Goal: Task Accomplishment & Management: Complete application form

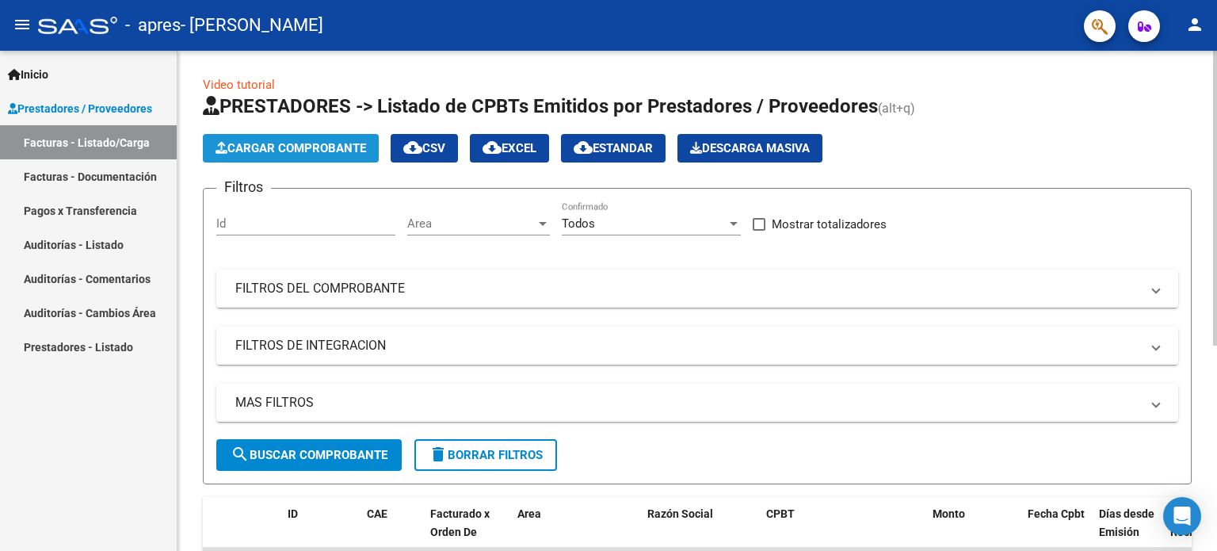
click at [366, 153] on span "Cargar Comprobante" at bounding box center [291, 148] width 151 height 14
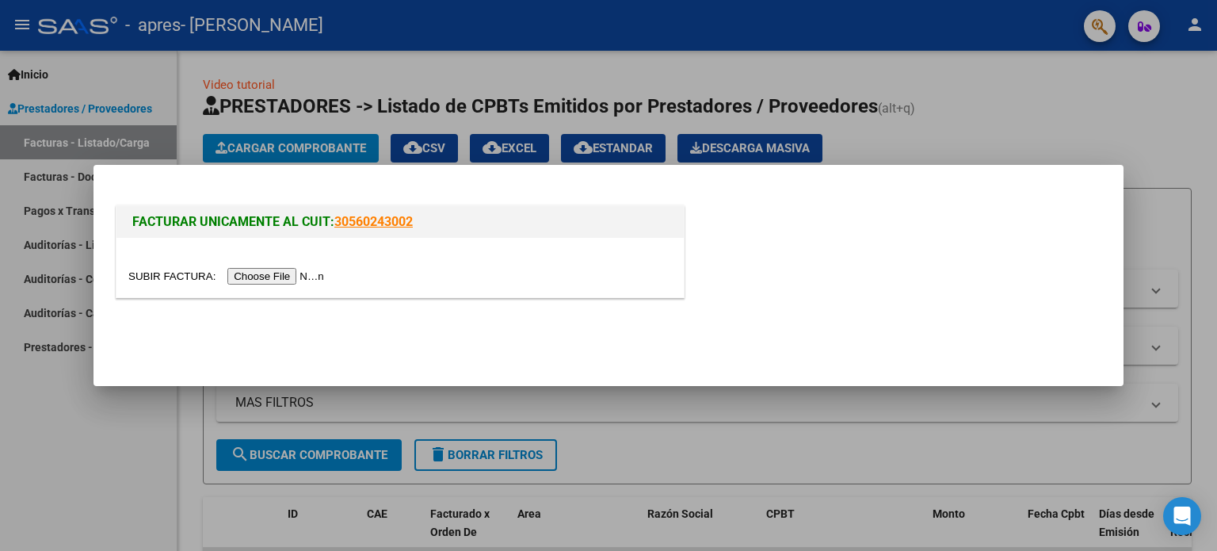
click at [291, 283] on input "file" at bounding box center [228, 276] width 200 height 17
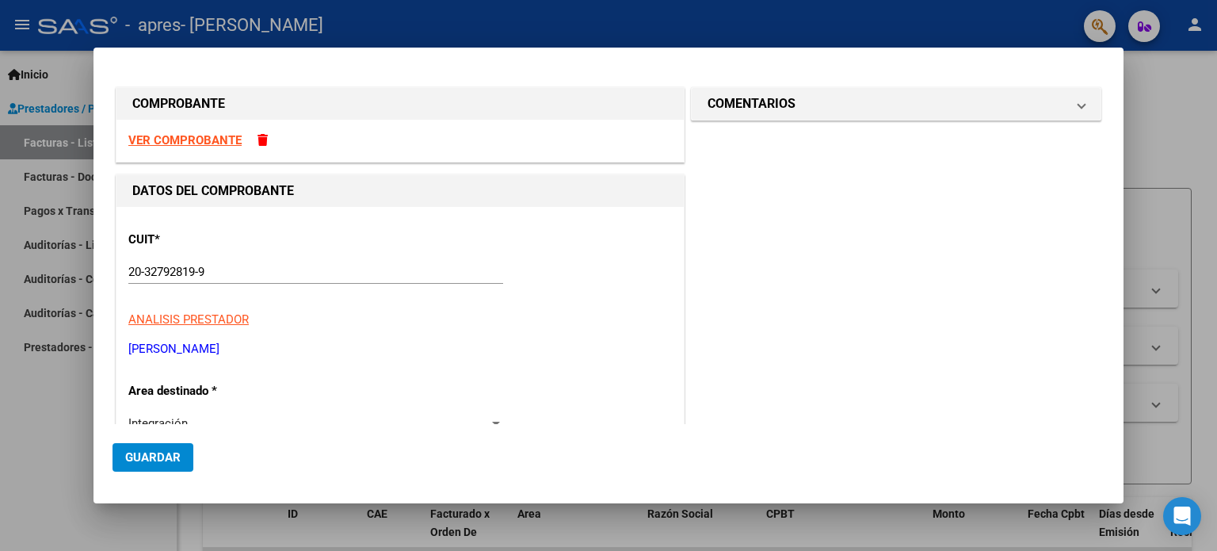
click at [262, 136] on span at bounding box center [263, 140] width 10 height 12
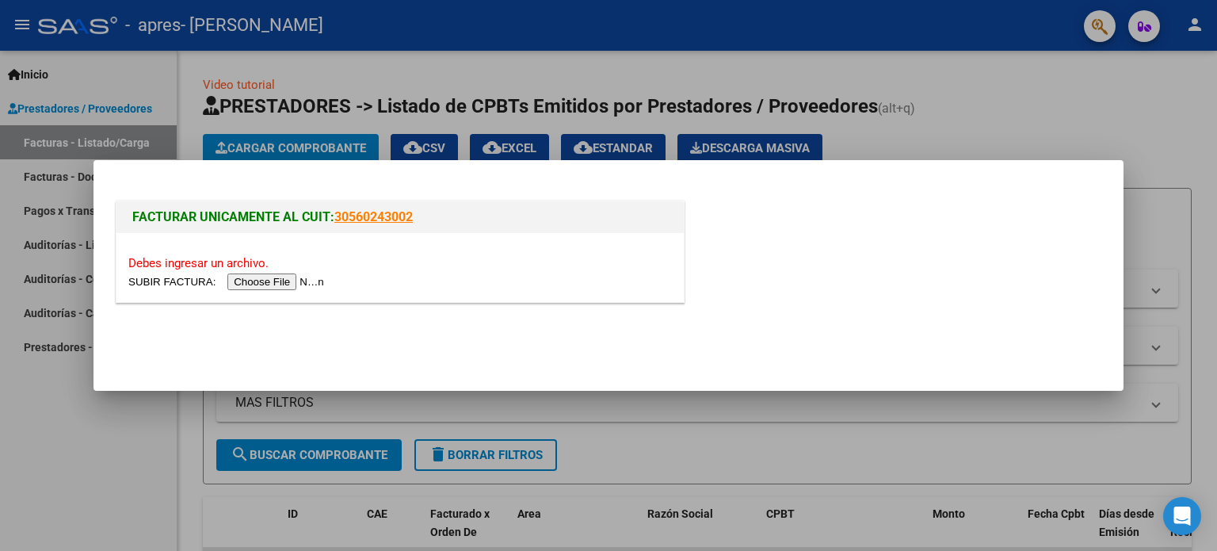
click at [266, 288] on input "file" at bounding box center [228, 281] width 200 height 17
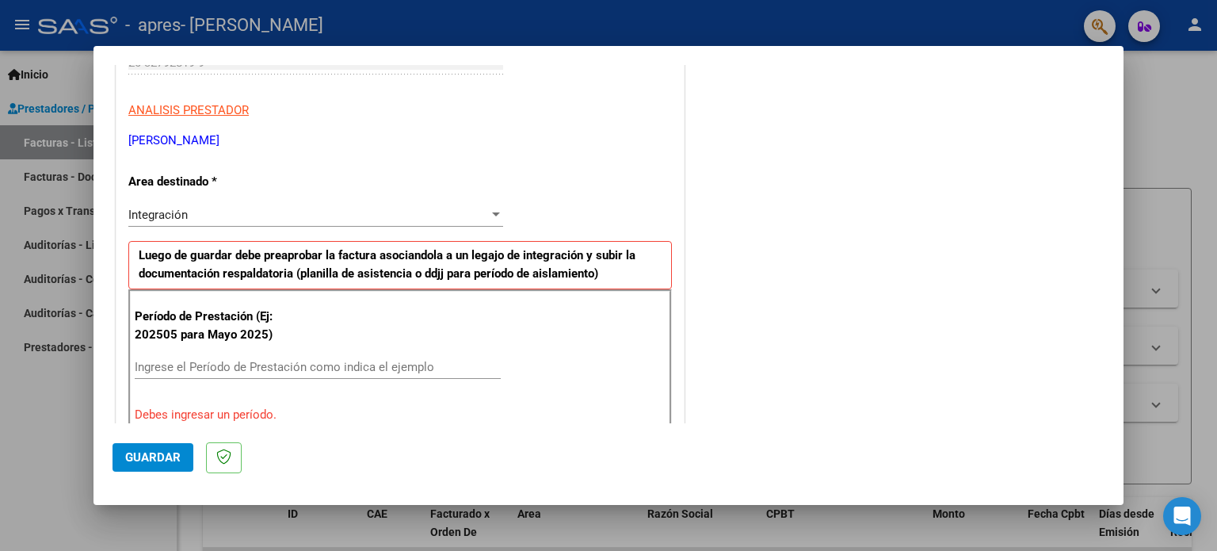
scroll to position [317, 0]
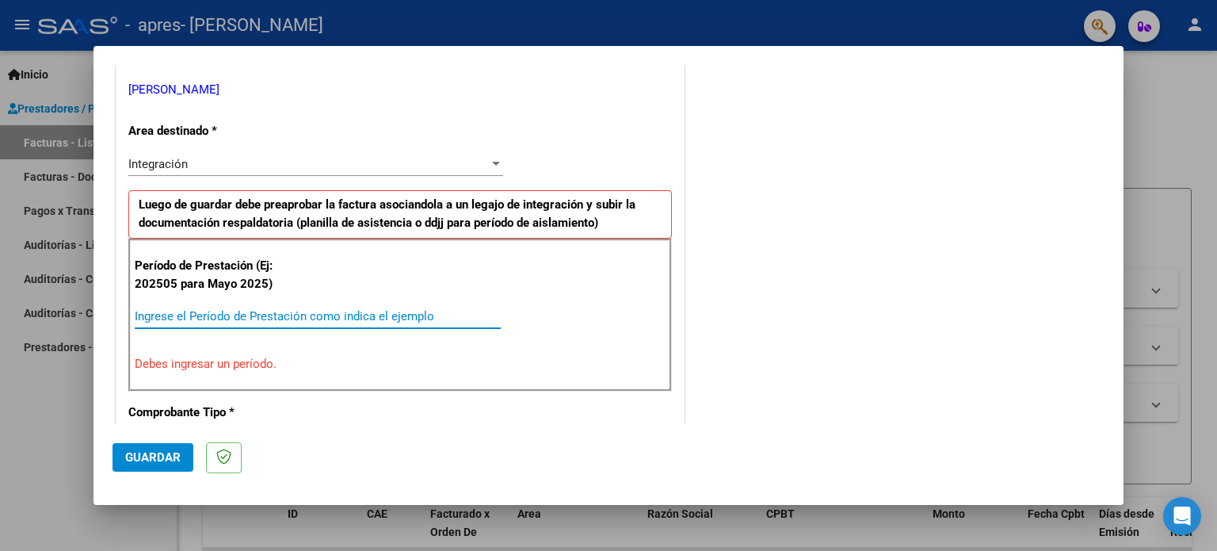
click at [387, 310] on input "Ingrese el Período de Prestación como indica el ejemplo" at bounding box center [318, 316] width 366 height 14
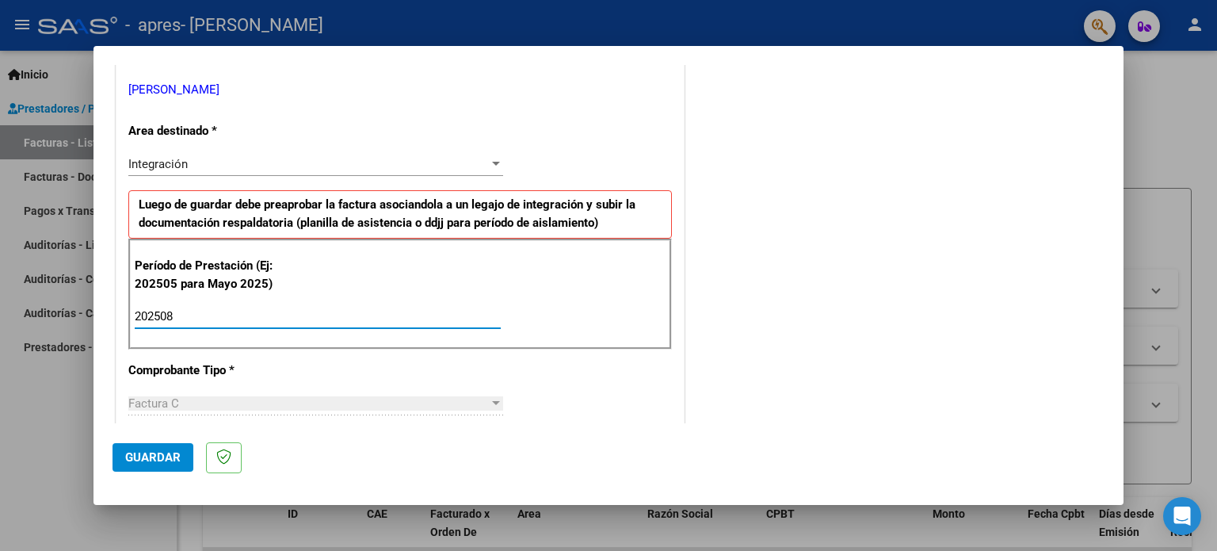
type input "202508"
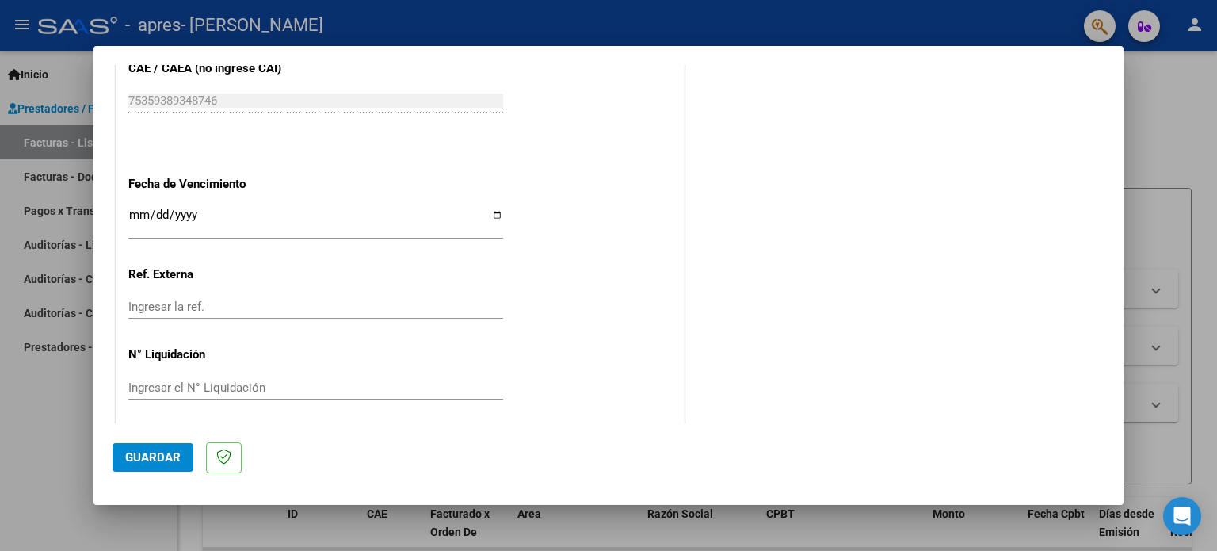
scroll to position [1034, 0]
click at [146, 456] on span "Guardar" at bounding box center [152, 457] width 55 height 14
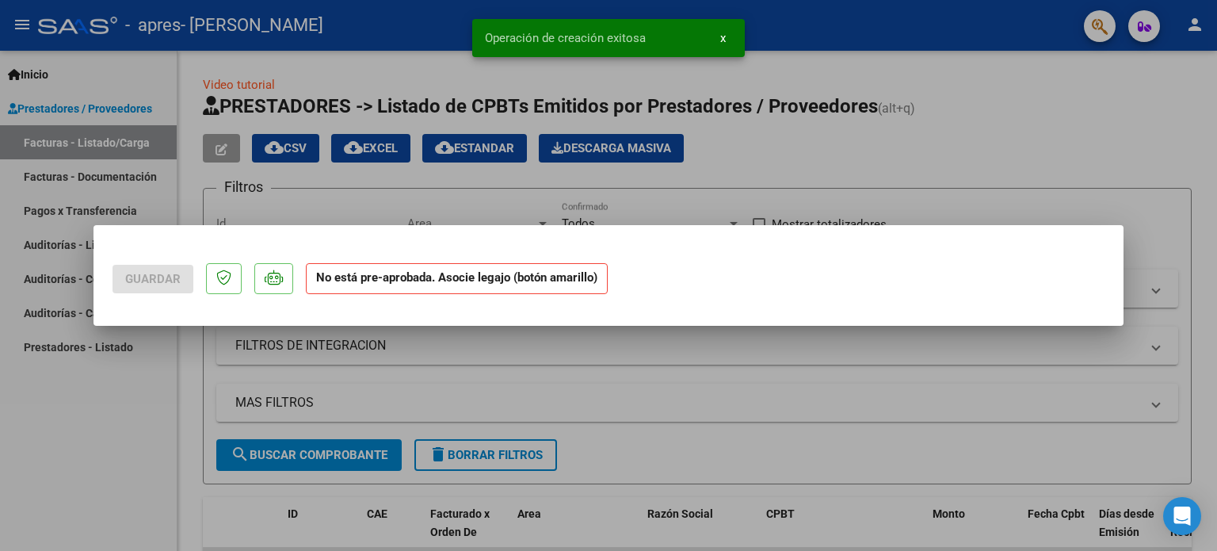
scroll to position [0, 0]
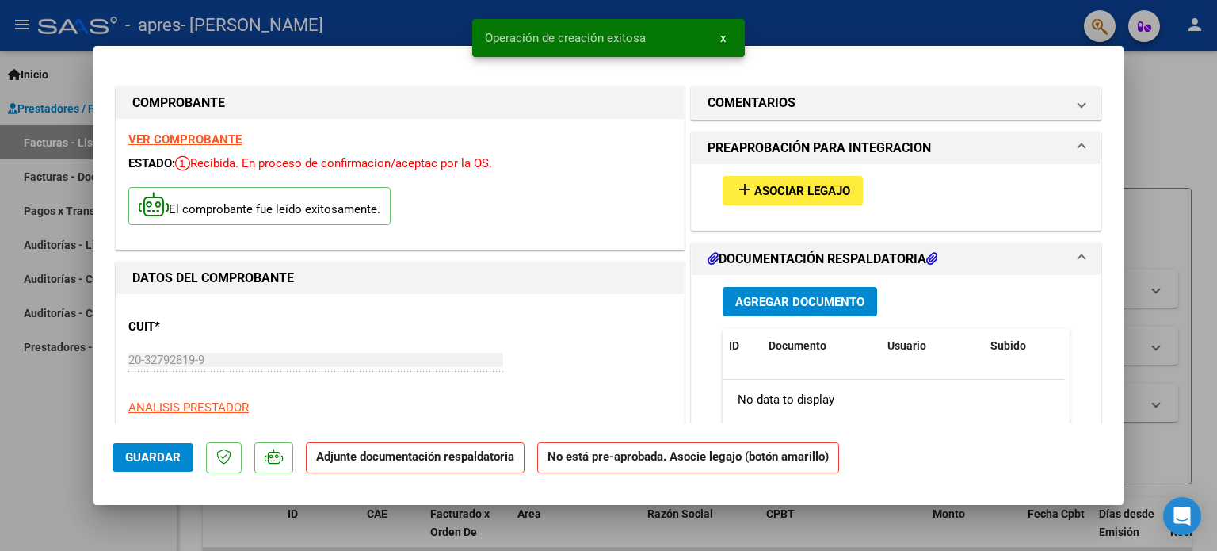
click at [804, 187] on span "Asociar Legajo" at bounding box center [802, 191] width 96 height 14
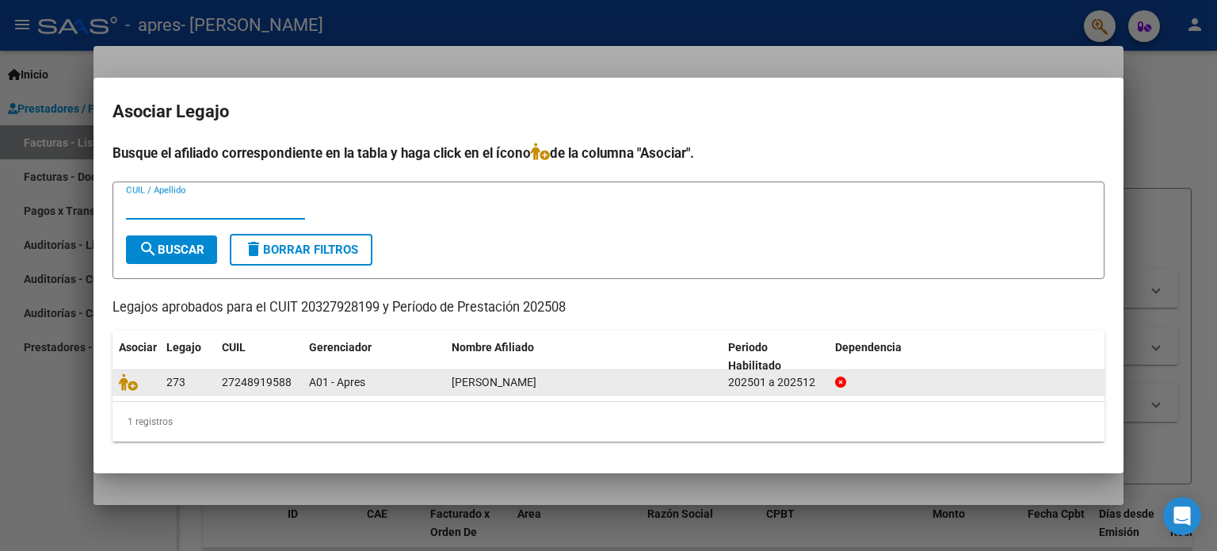
click at [387, 379] on div "A01 - Apres" at bounding box center [374, 382] width 130 height 18
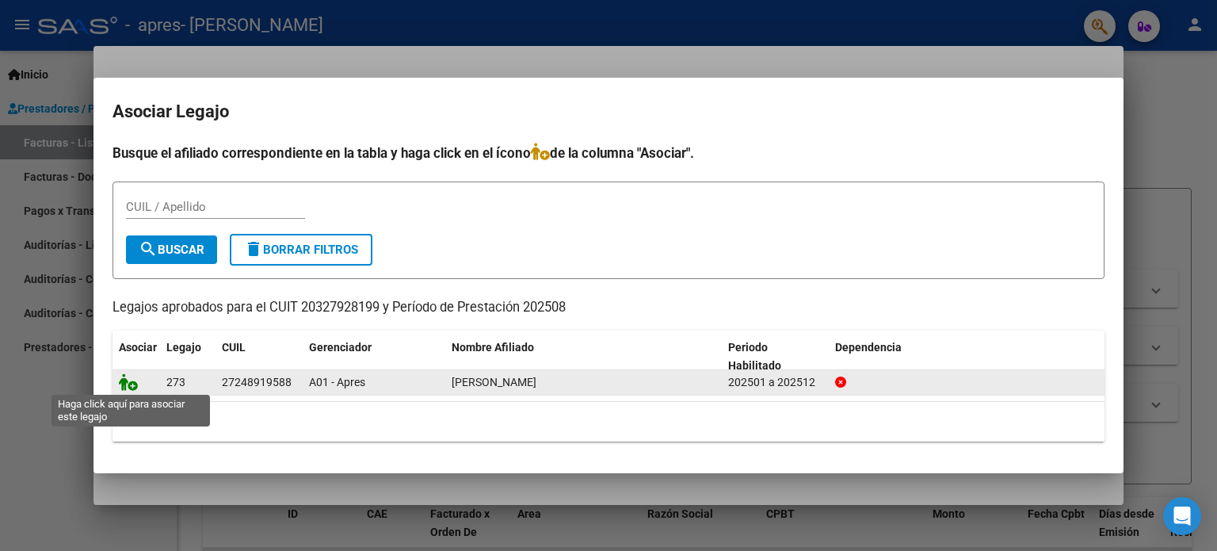
click at [132, 385] on icon at bounding box center [128, 381] width 19 height 17
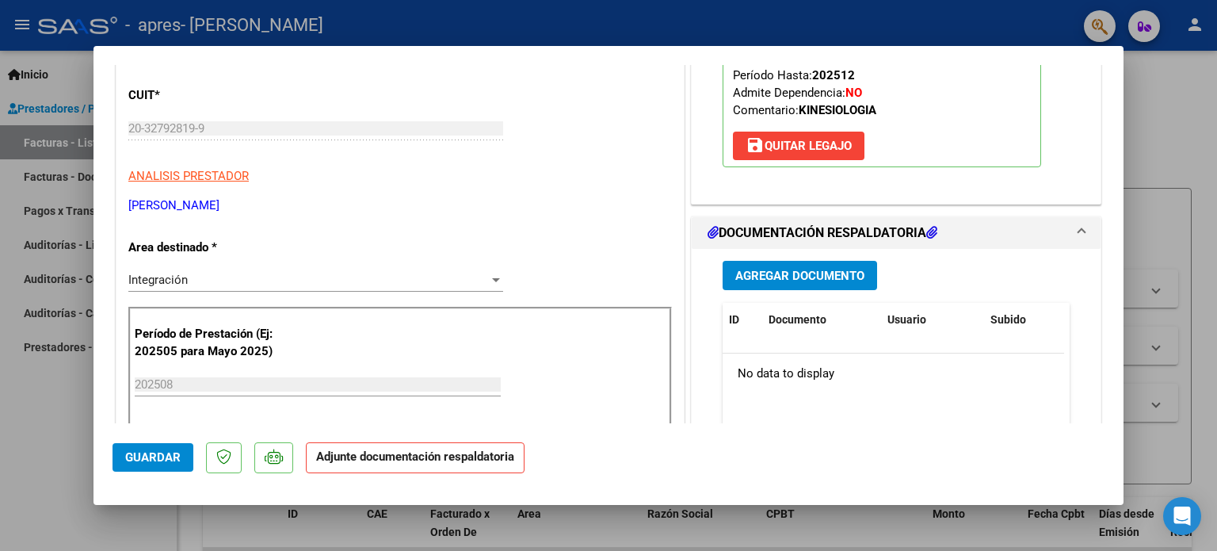
scroll to position [238, 0]
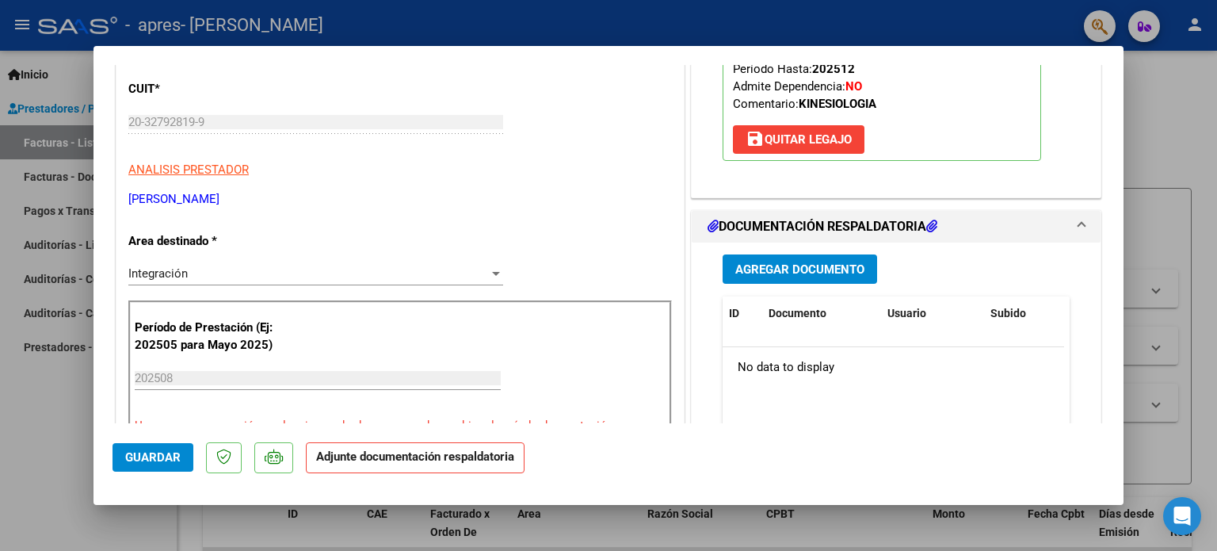
click at [834, 278] on button "Agregar Documento" at bounding box center [800, 268] width 155 height 29
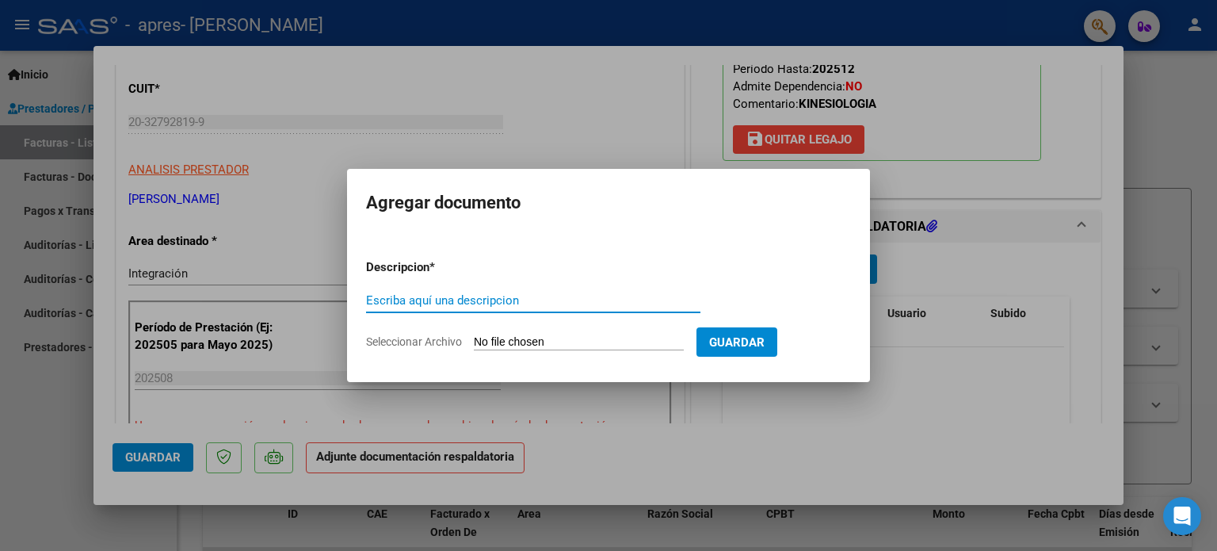
click at [515, 312] on div "Escriba aquí una descripcion" at bounding box center [533, 307] width 334 height 39
click at [513, 312] on div "Escriba aquí una descripcion" at bounding box center [533, 307] width 334 height 39
click at [507, 307] on input "Escriba aquí una descripcion" at bounding box center [533, 300] width 334 height 14
click at [504, 304] on input "Escriba aquí una descripcion" at bounding box center [533, 300] width 334 height 14
click at [513, 334] on app-file-uploader "Seleccionar Archivo" at bounding box center [531, 341] width 330 height 14
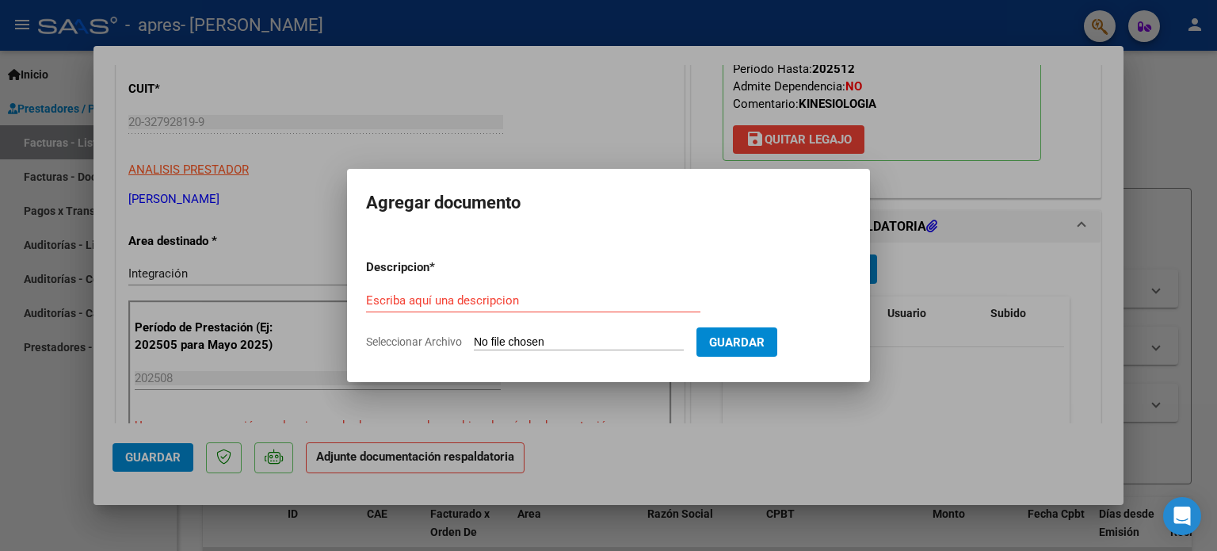
click at [522, 346] on input "Seleccionar Archivo" at bounding box center [579, 342] width 210 height 15
type input "C:\fakepath\Factura.pdf"
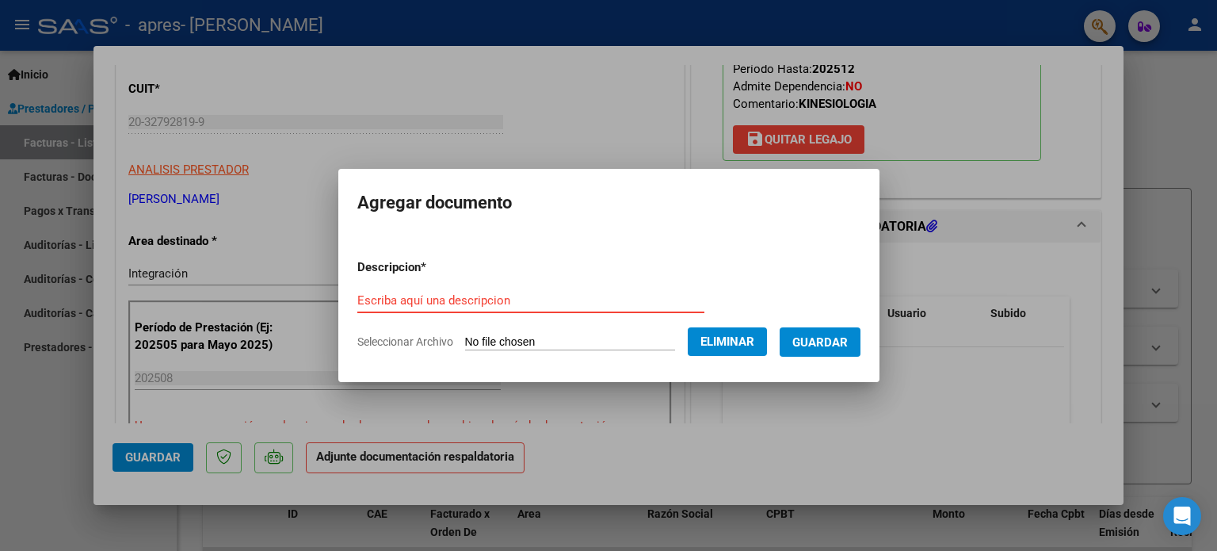
click at [536, 297] on input "Escriba aquí una descripcion" at bounding box center [530, 300] width 347 height 14
type input "Asistencia"
click at [848, 344] on span "Guardar" at bounding box center [819, 342] width 55 height 14
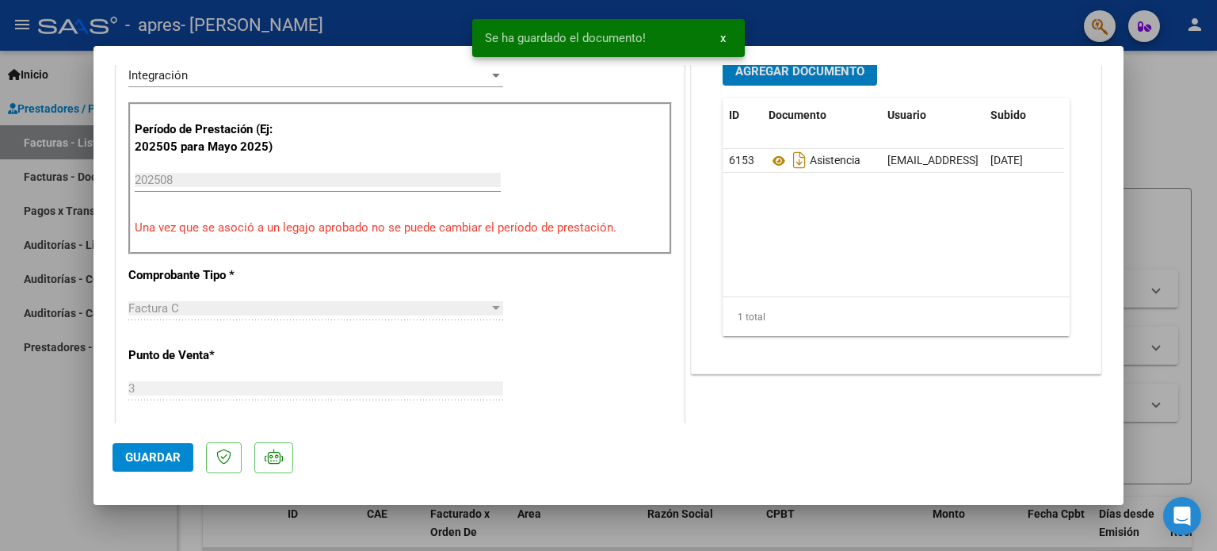
scroll to position [475, 0]
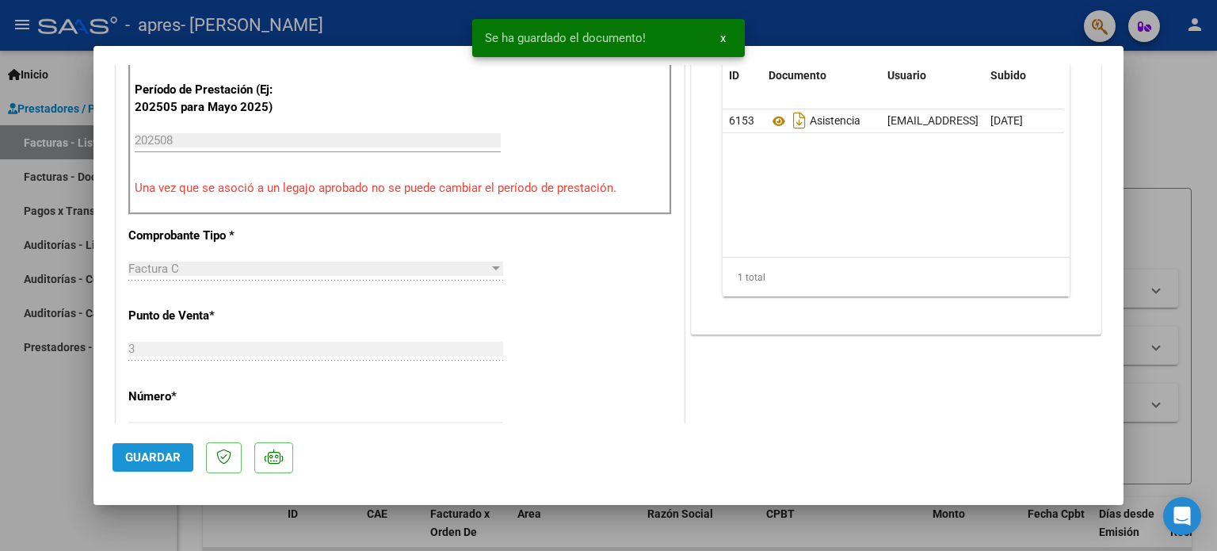
click at [145, 465] on button "Guardar" at bounding box center [153, 457] width 81 height 29
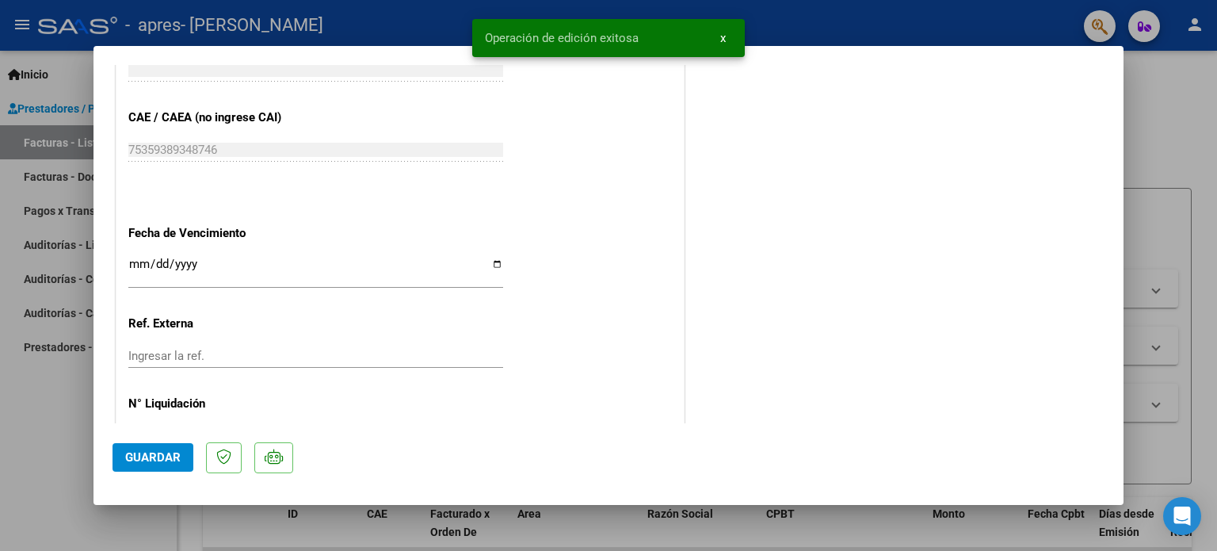
scroll to position [1059, 0]
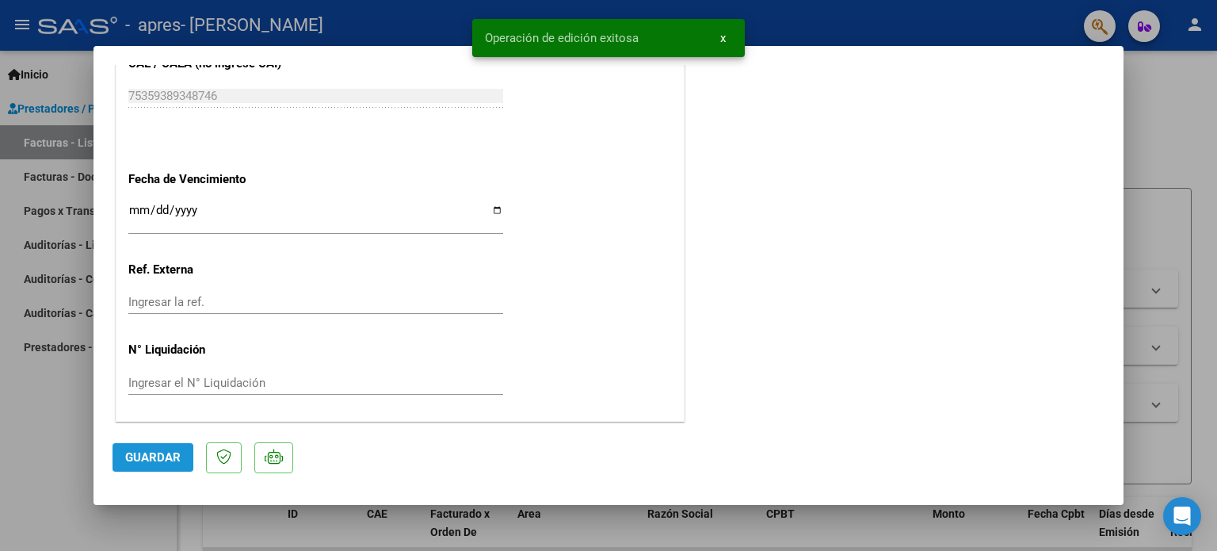
click at [157, 467] on button "Guardar" at bounding box center [153, 457] width 81 height 29
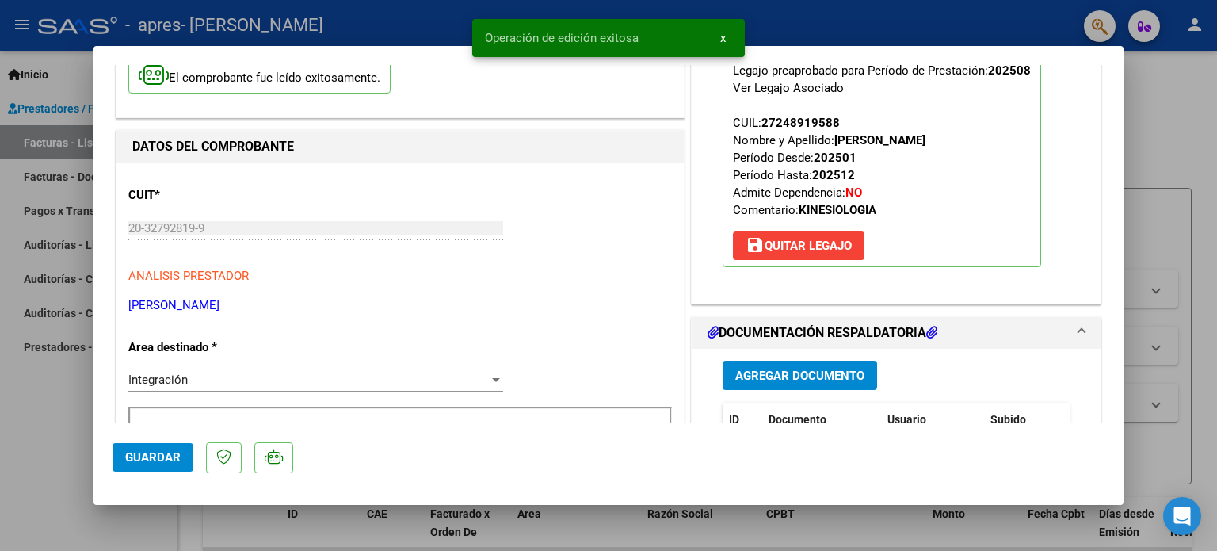
scroll to position [0, 0]
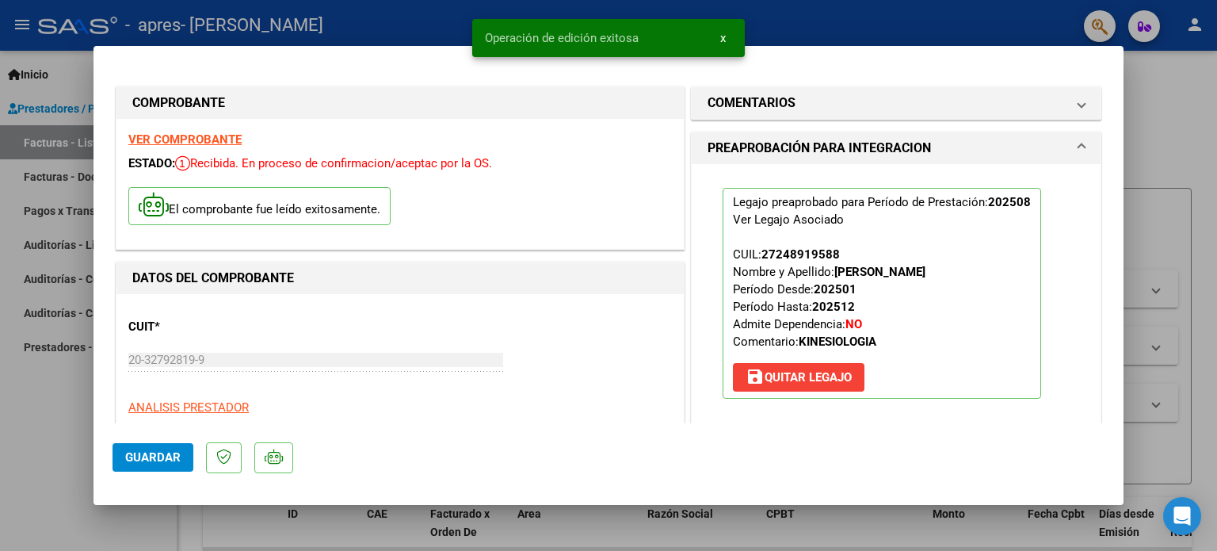
click at [1204, 365] on div at bounding box center [608, 275] width 1217 height 551
type input "$ 0,00"
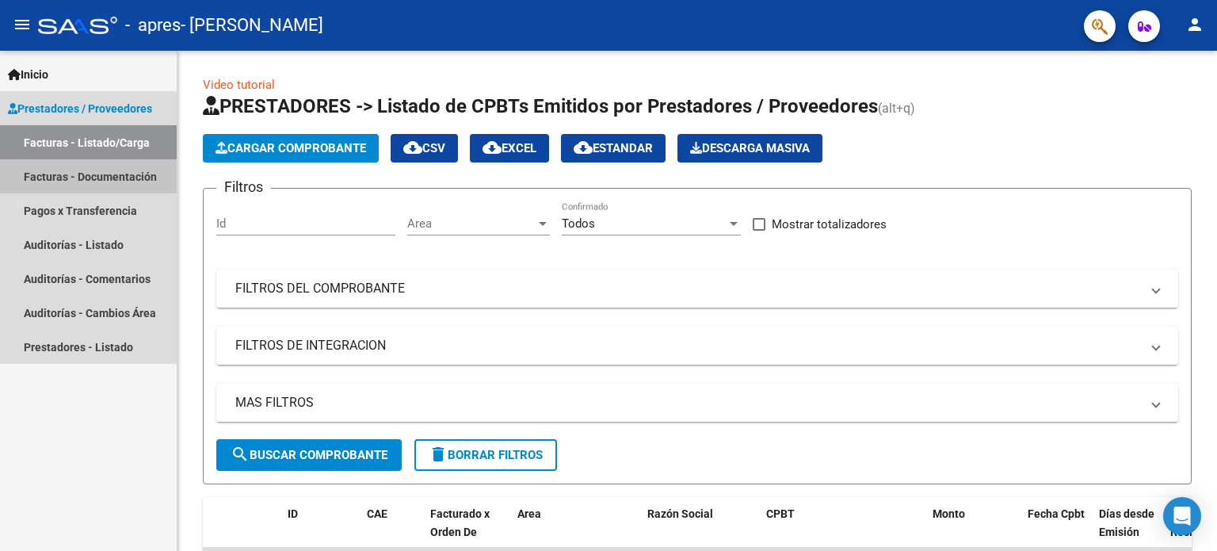
click at [106, 167] on link "Facturas - Documentación" at bounding box center [88, 176] width 177 height 34
